Goal: Task Accomplishment & Management: Use online tool/utility

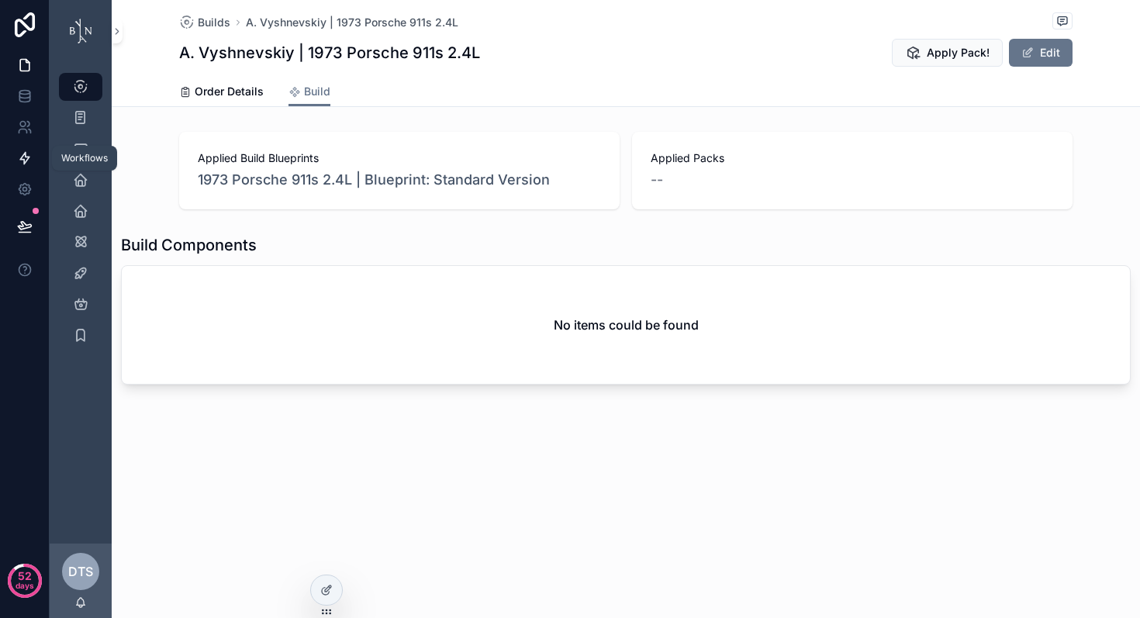
click at [29, 163] on icon at bounding box center [25, 158] width 16 height 16
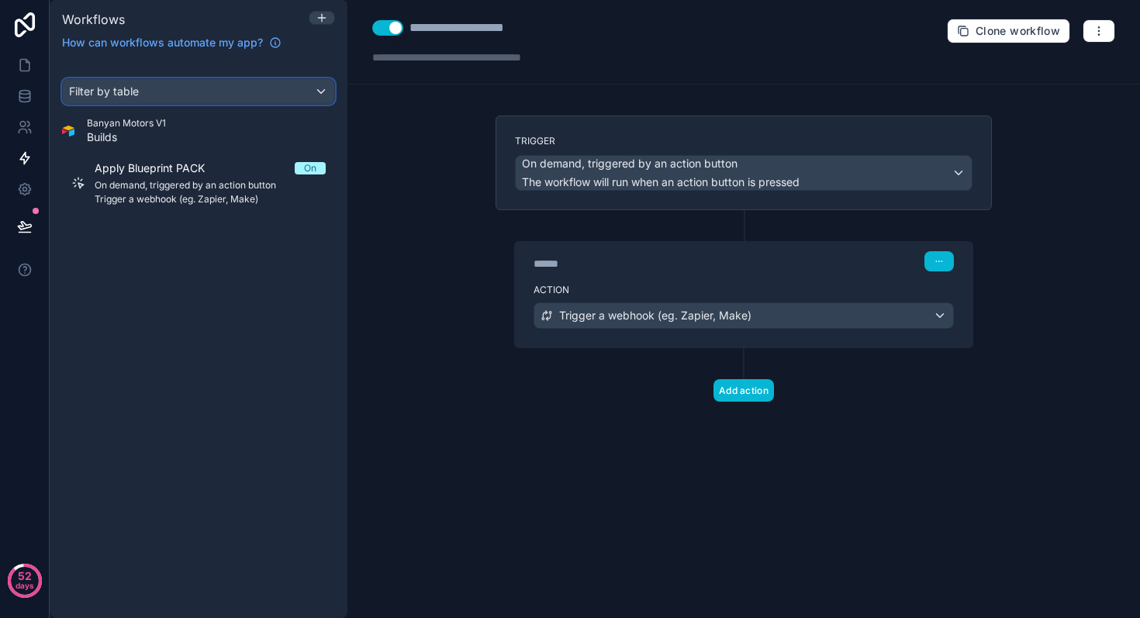
click at [236, 93] on div "Filter by table" at bounding box center [198, 91] width 271 height 25
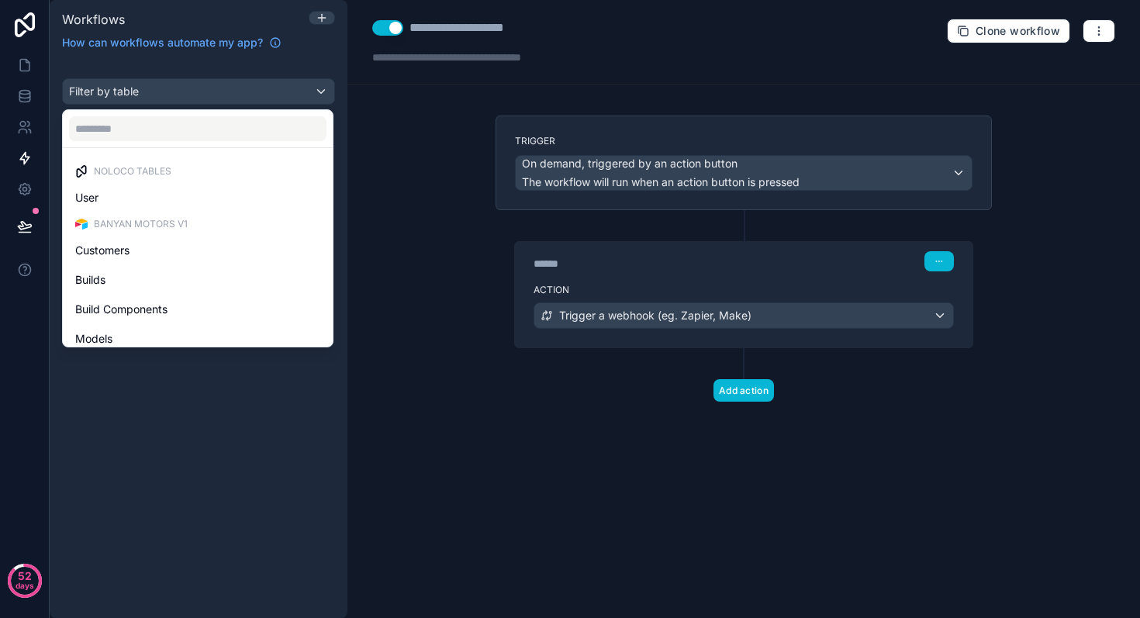
click at [242, 422] on div "scrollable content" at bounding box center [570, 309] width 1140 height 618
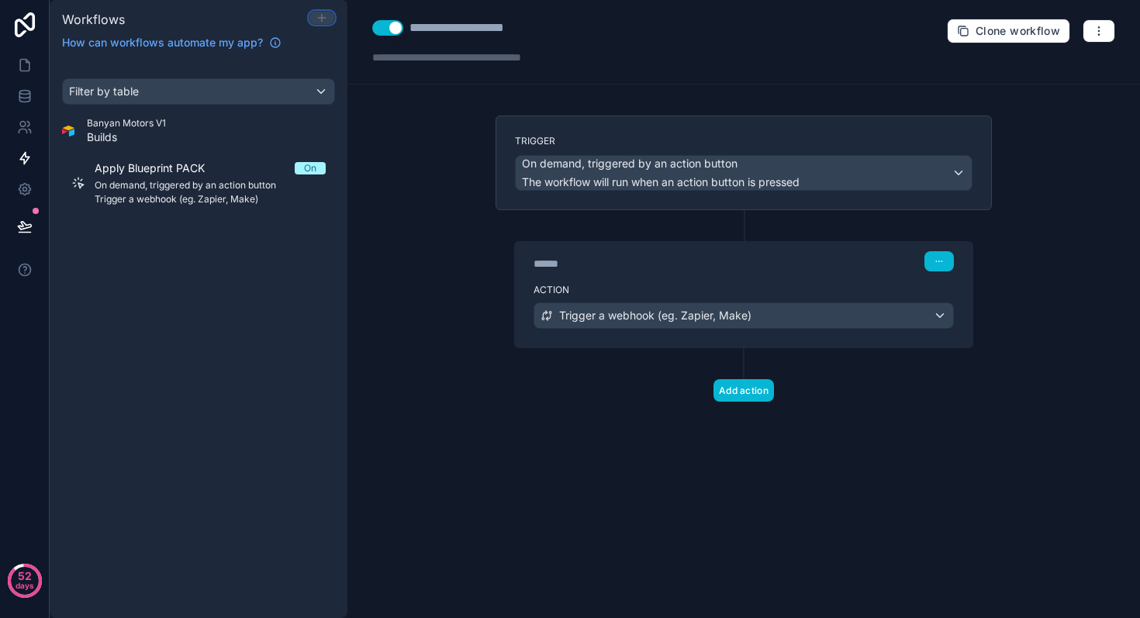
click at [325, 18] on icon at bounding box center [322, 18] width 12 height 12
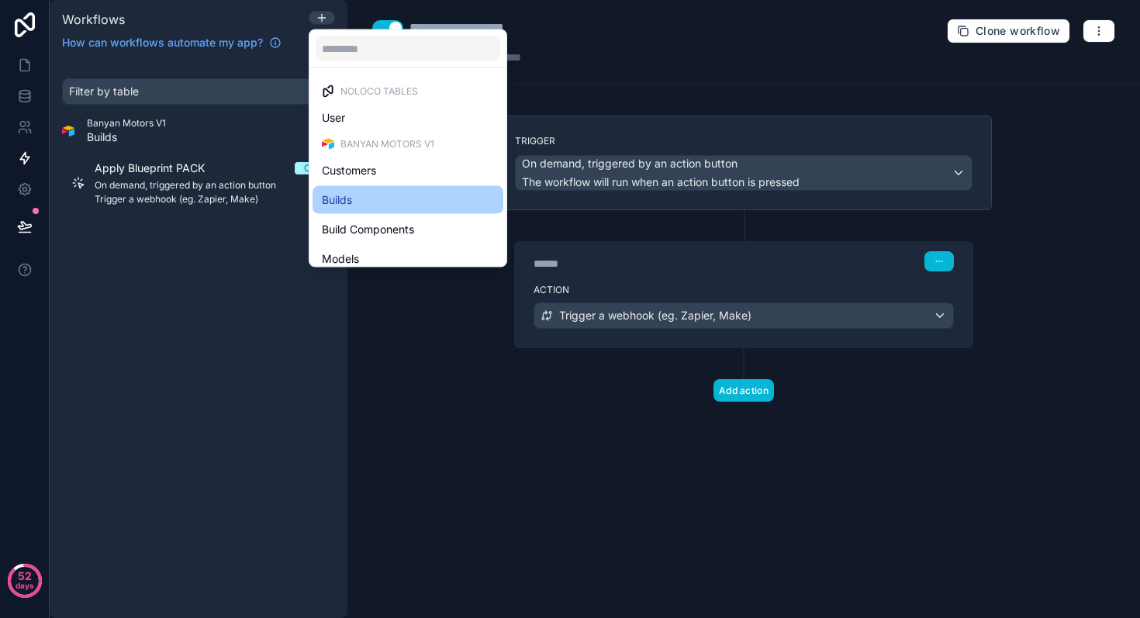
click at [364, 198] on div "Builds" at bounding box center [408, 200] width 172 height 19
